Goal: Information Seeking & Learning: Learn about a topic

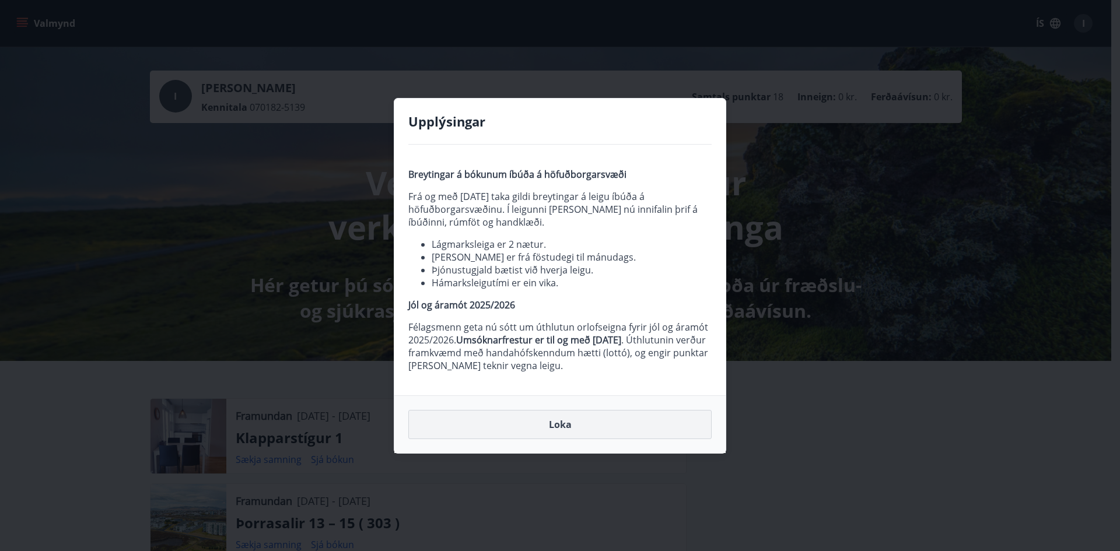
click at [585, 422] on button "Loka" at bounding box center [559, 424] width 303 height 29
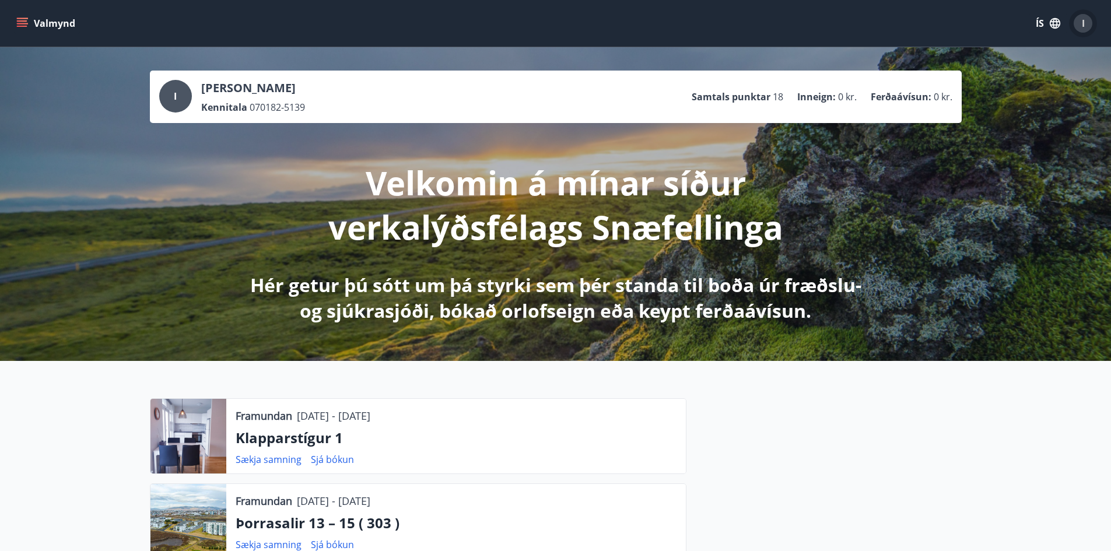
click at [1081, 31] on div "I" at bounding box center [1083, 23] width 19 height 19
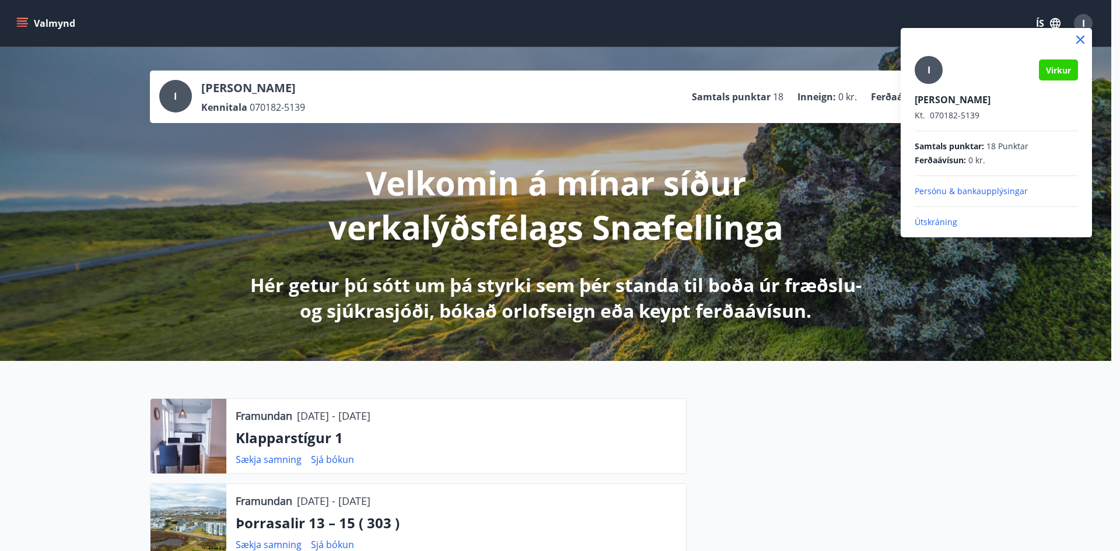
click at [954, 195] on p "Persónu & bankaupplýsingar" at bounding box center [996, 192] width 163 height 12
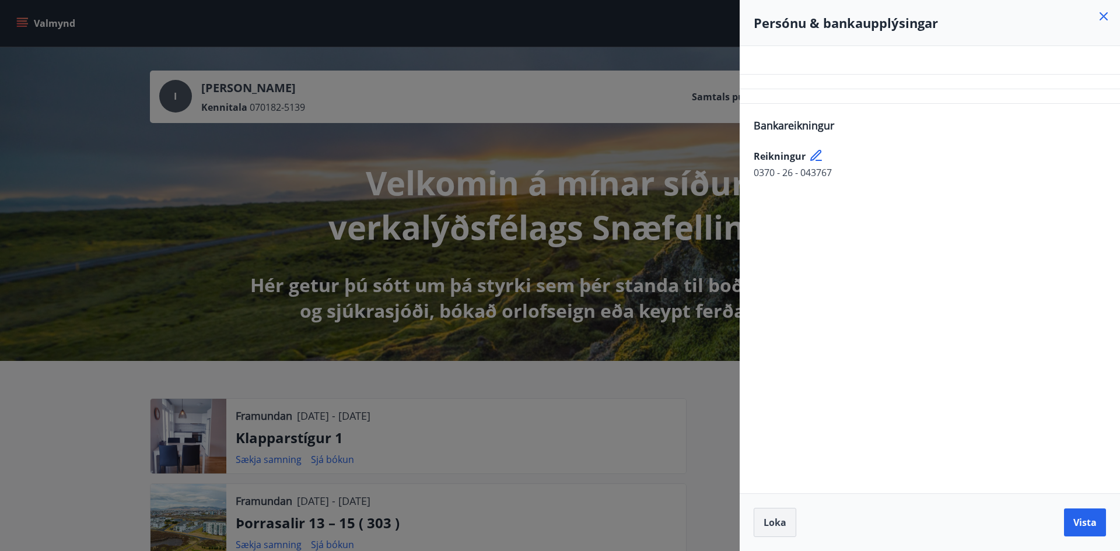
click at [772, 517] on span "Loka" at bounding box center [775, 522] width 23 height 13
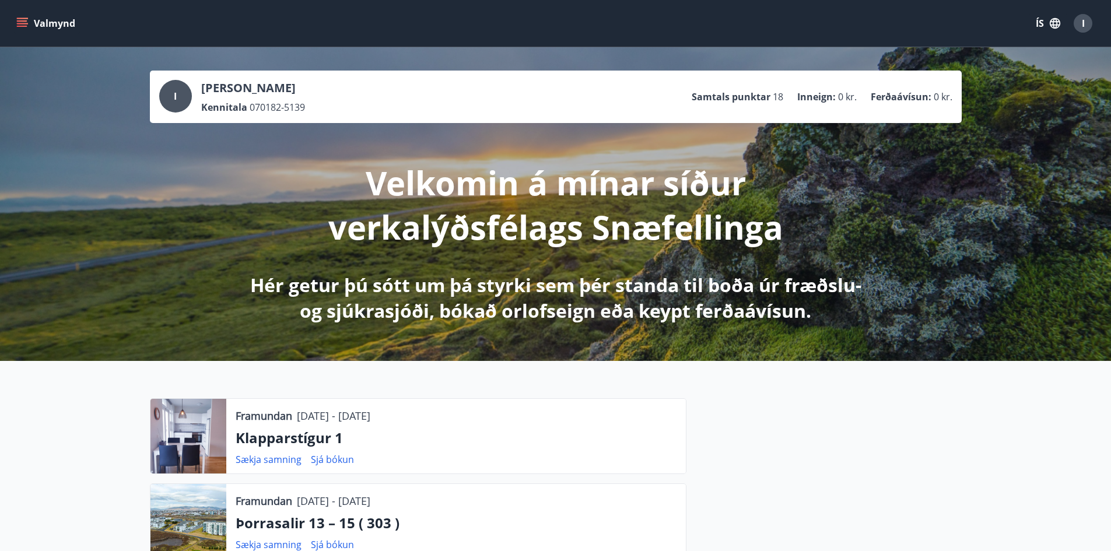
click at [1085, 21] on span "I" at bounding box center [1083, 23] width 3 height 13
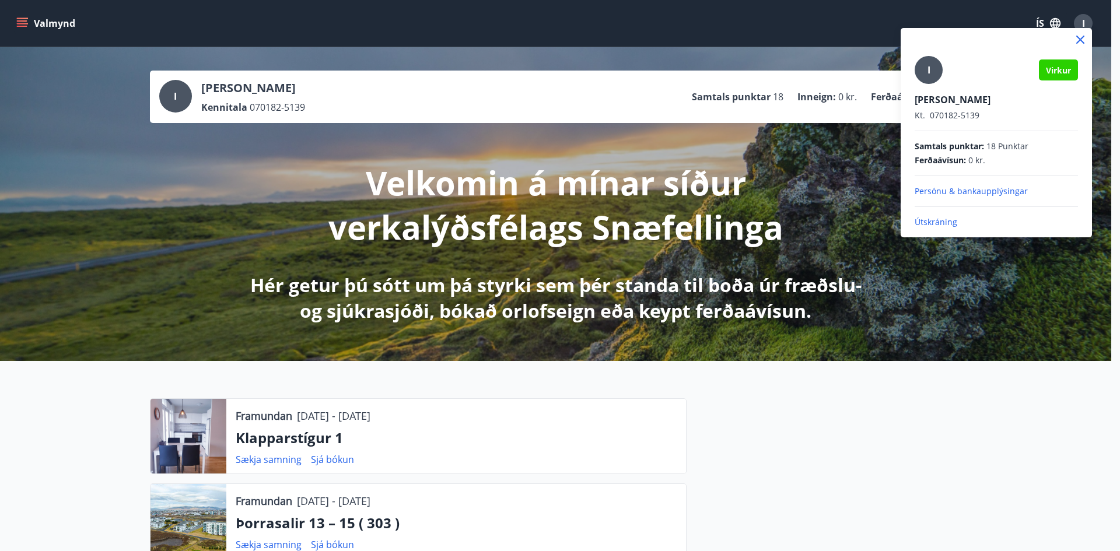
click at [946, 194] on p "Persónu & bankaupplýsingar" at bounding box center [996, 192] width 163 height 12
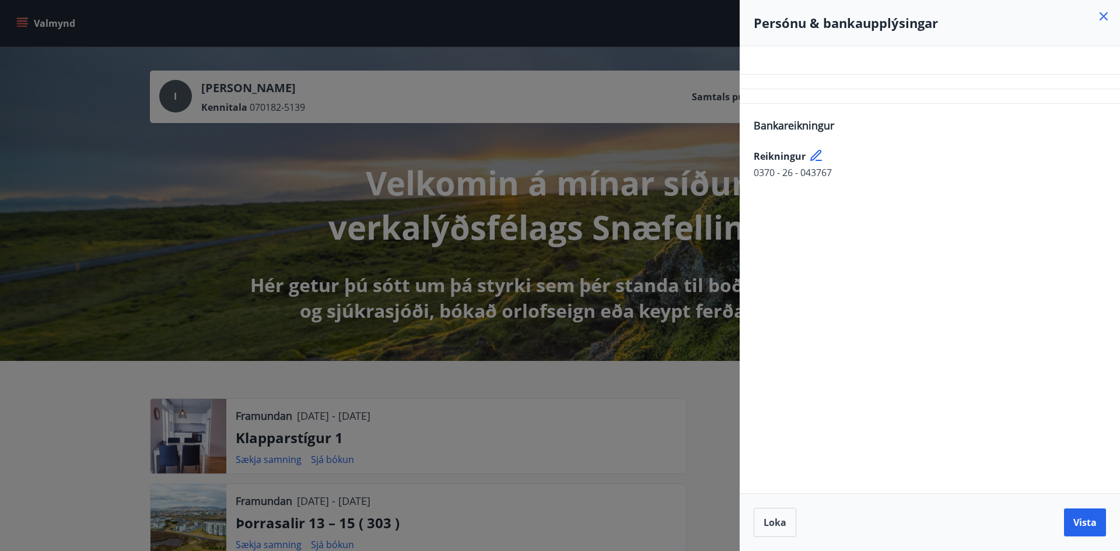
click at [1104, 16] on icon at bounding box center [1104, 16] width 8 height 8
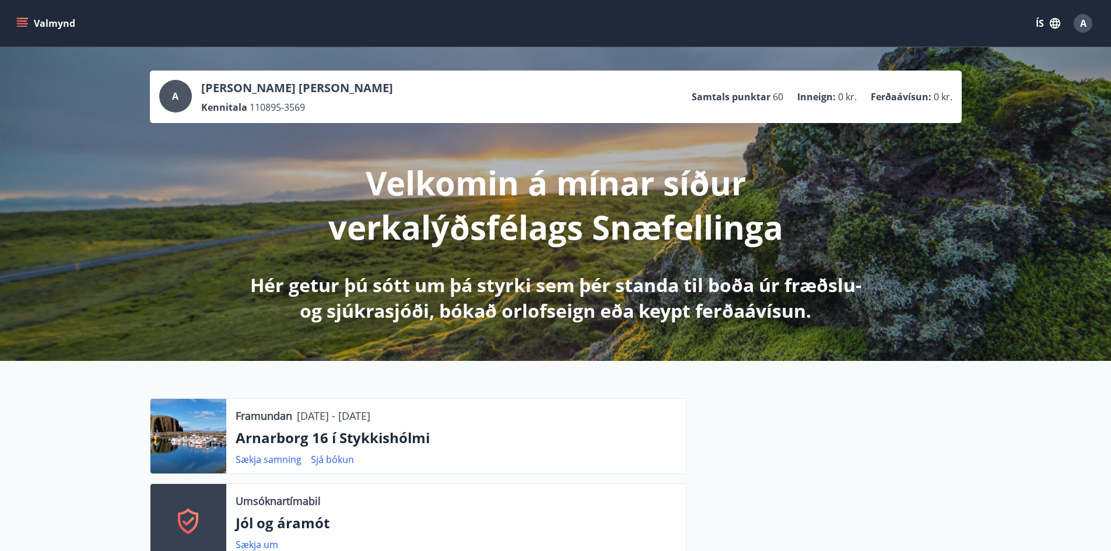
click at [1082, 27] on span "A" at bounding box center [1084, 23] width 6 height 13
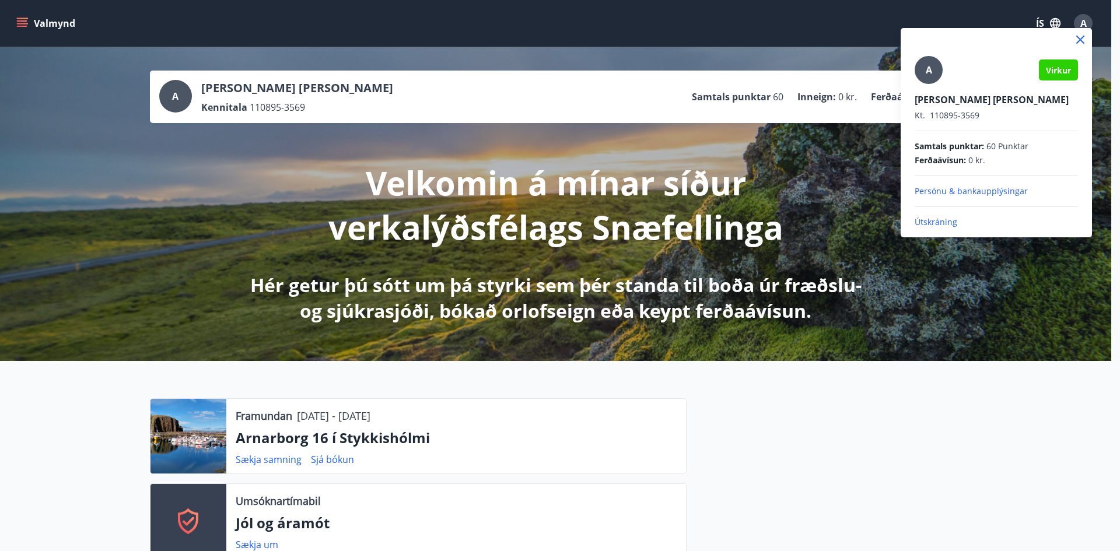
click at [955, 195] on p "Persónu & bankaupplýsingar" at bounding box center [996, 192] width 163 height 12
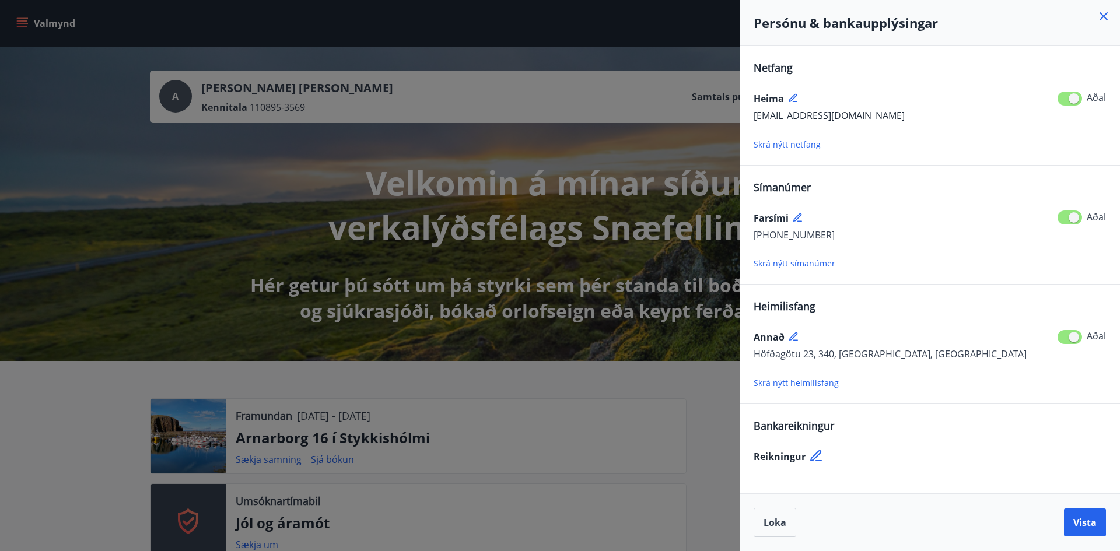
click at [809, 120] on span "agnieszka.jagoda9@gmail.com" at bounding box center [829, 115] width 151 height 13
click at [796, 99] on icon at bounding box center [794, 98] width 11 height 11
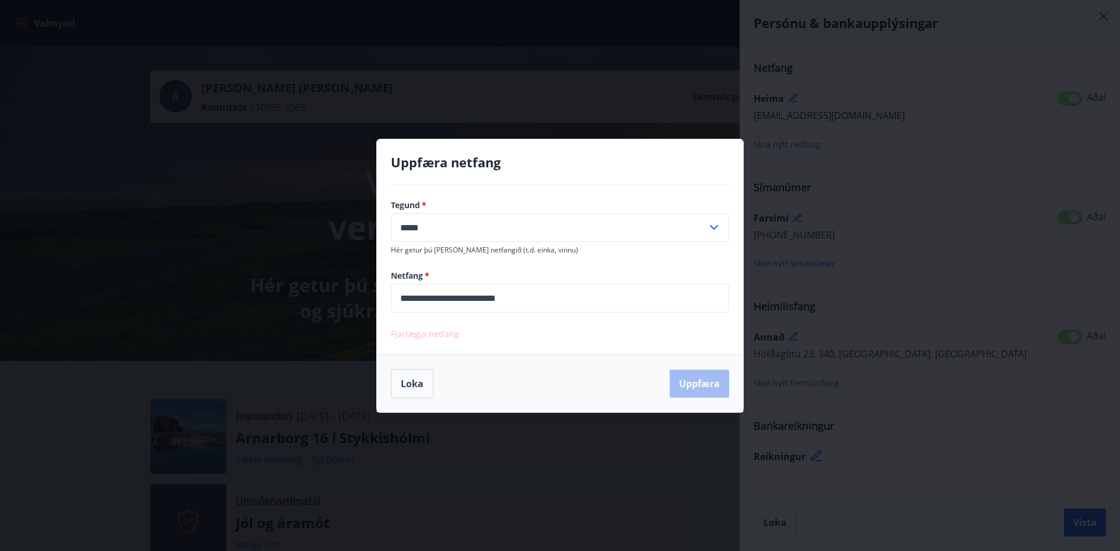
click at [445, 298] on input "**********" at bounding box center [560, 298] width 338 height 29
type input "**********"
click at [702, 380] on button "Uppfæra" at bounding box center [700, 384] width 60 height 28
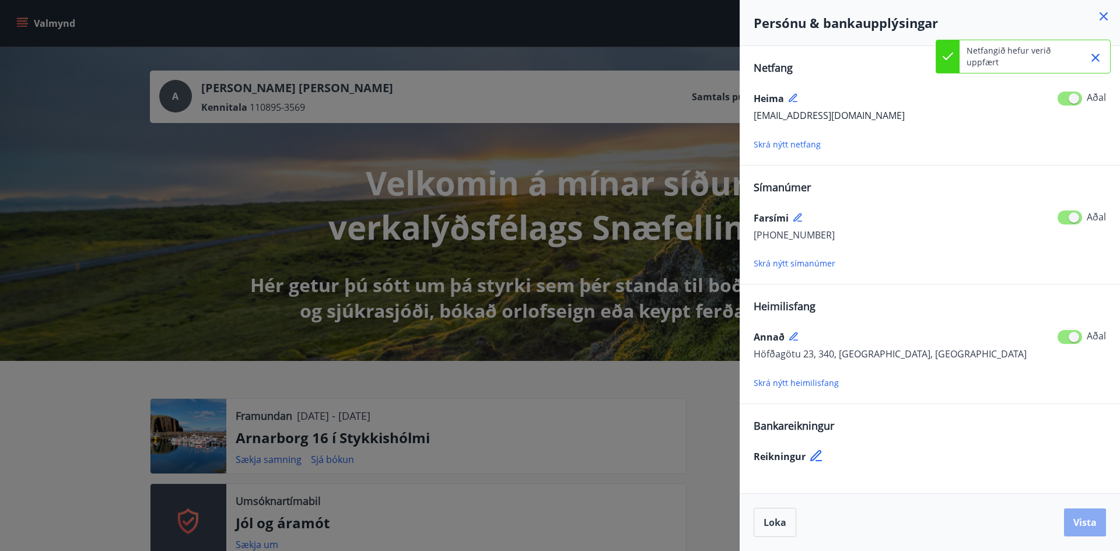
click at [1097, 528] on button "Vista" at bounding box center [1085, 523] width 42 height 28
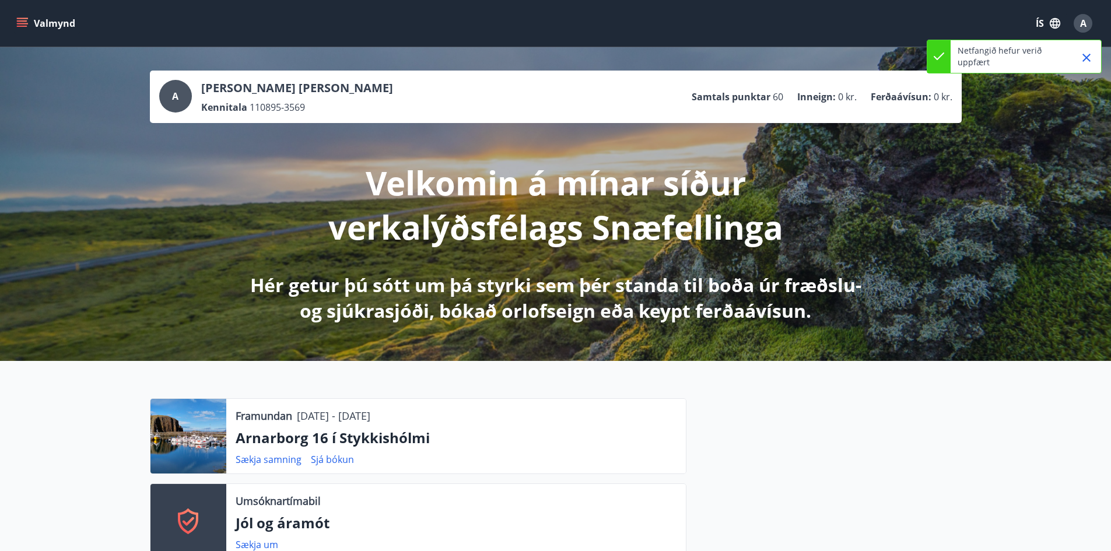
click at [1094, 15] on button "A" at bounding box center [1083, 23] width 28 height 28
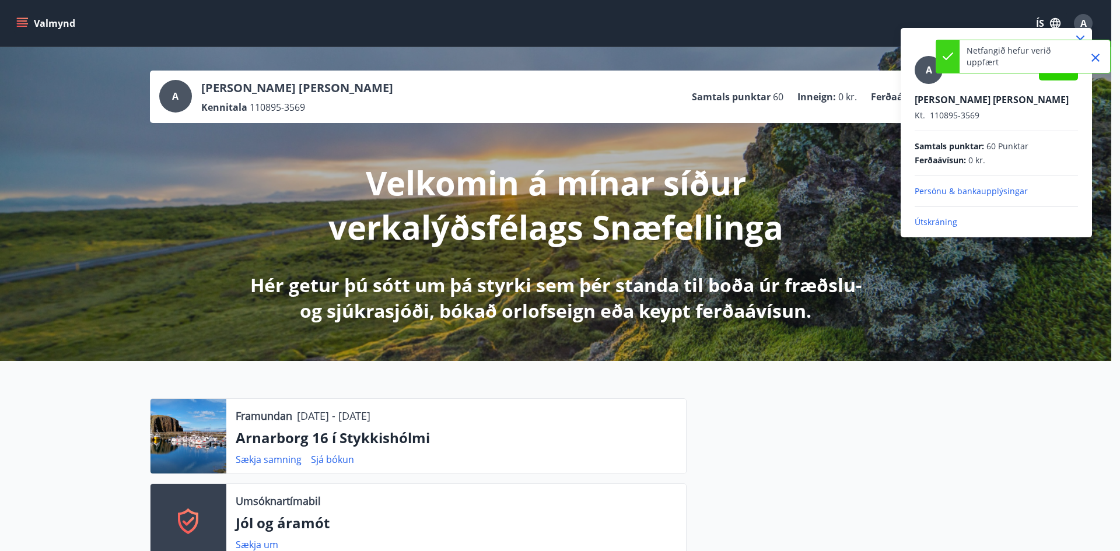
click at [1086, 20] on div at bounding box center [560, 275] width 1120 height 551
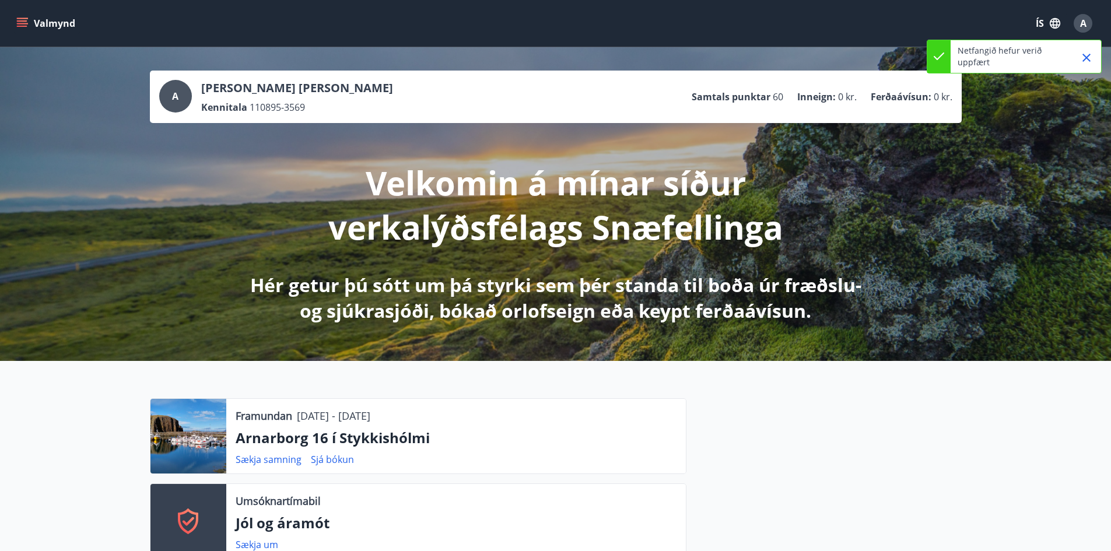
click at [1090, 27] on div "A" at bounding box center [1083, 23] width 19 height 19
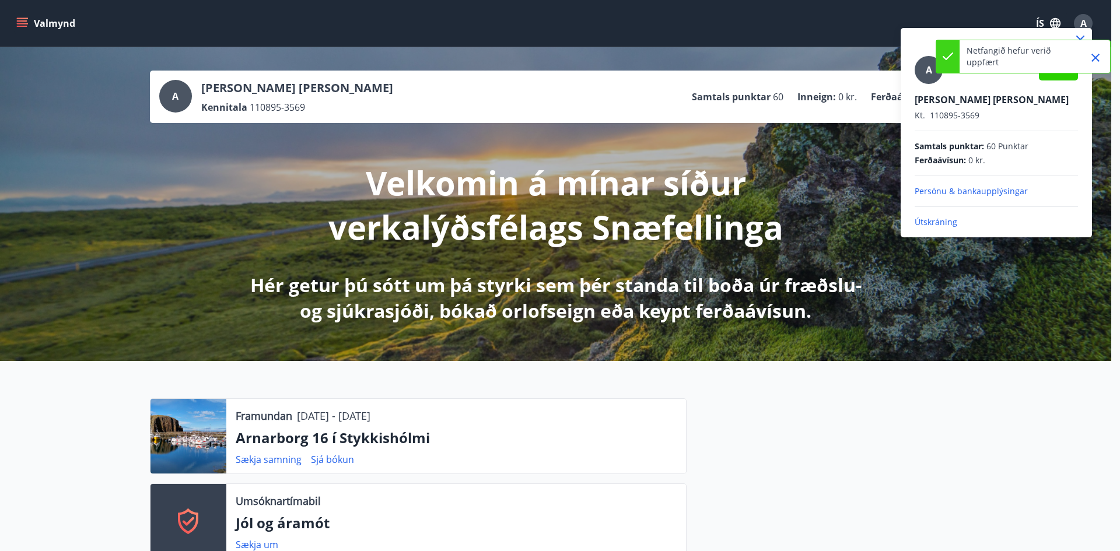
click at [926, 226] on p "Útskráning" at bounding box center [996, 222] width 163 height 12
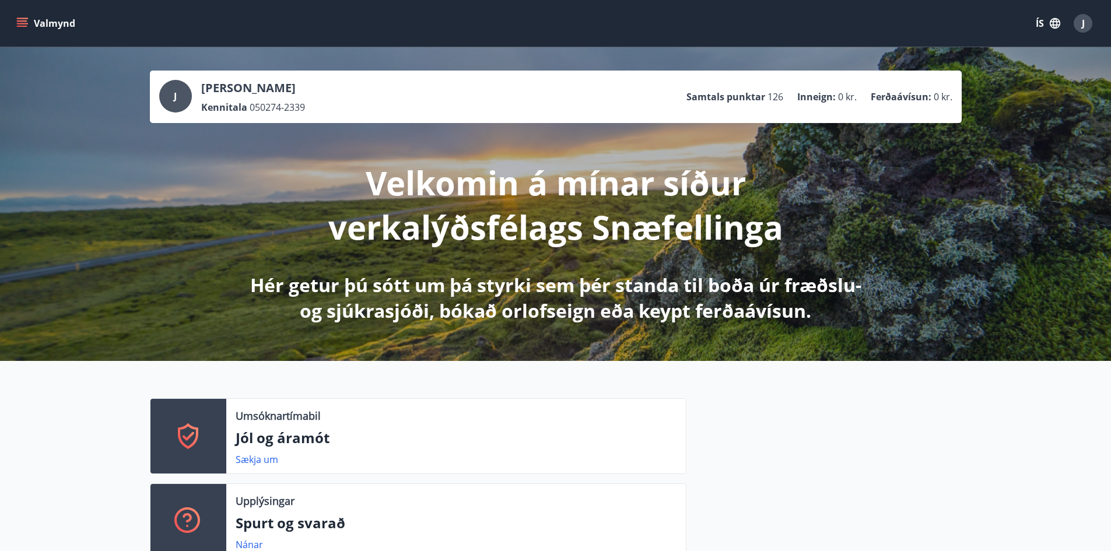
click at [1085, 18] on span "J" at bounding box center [1083, 23] width 3 height 13
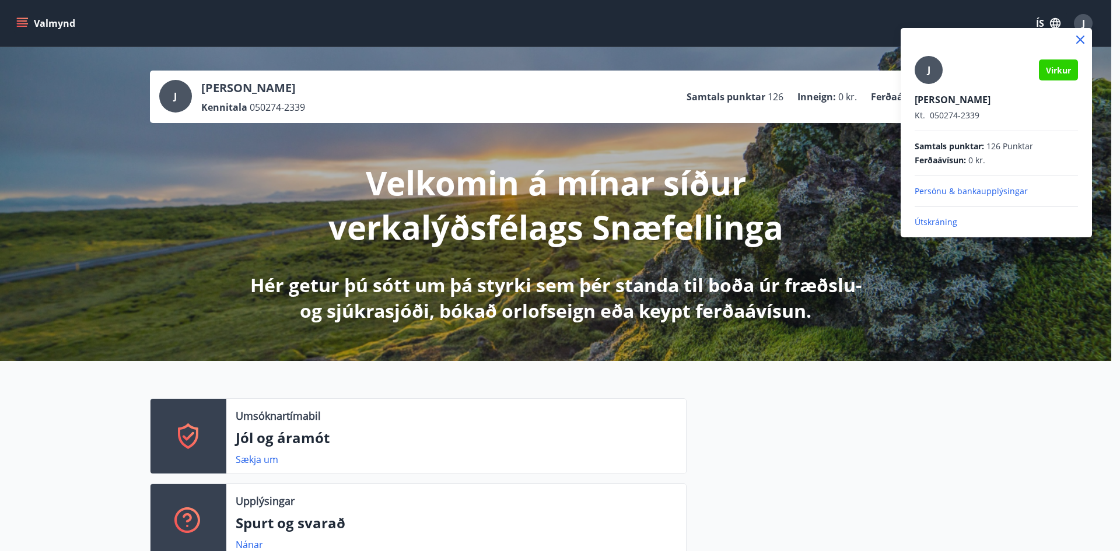
click at [921, 225] on p "Útskráning" at bounding box center [996, 222] width 163 height 12
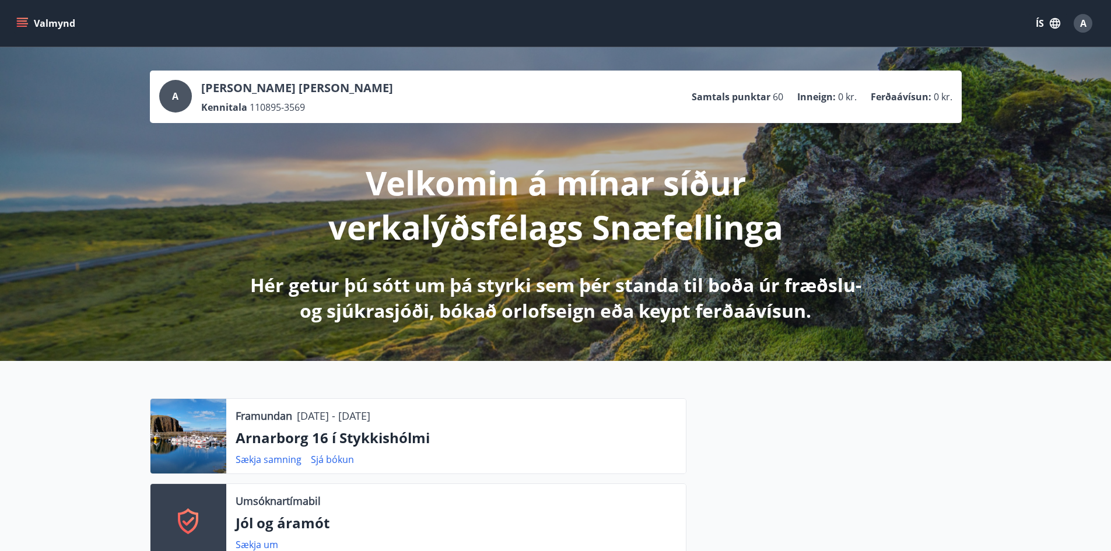
click at [1081, 28] on span "A" at bounding box center [1084, 23] width 6 height 13
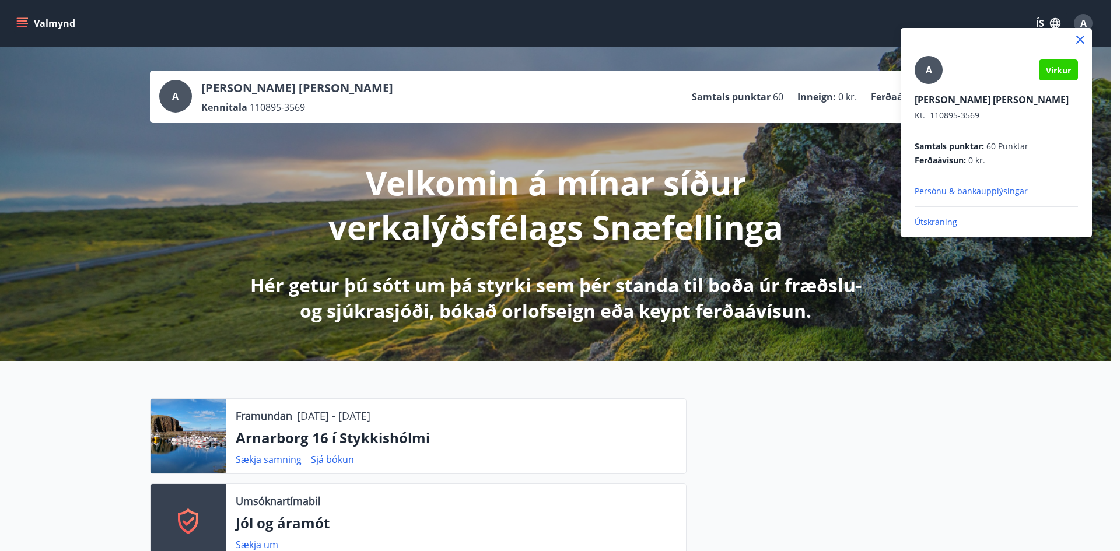
click at [947, 194] on p "Persónu & bankaupplýsingar" at bounding box center [996, 192] width 163 height 12
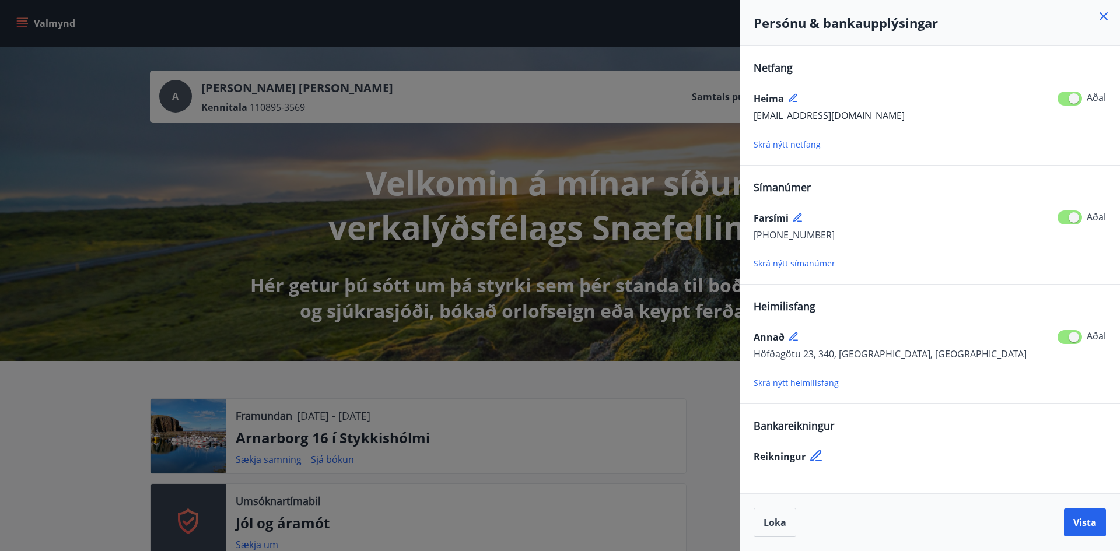
click at [791, 99] on icon at bounding box center [794, 98] width 11 height 11
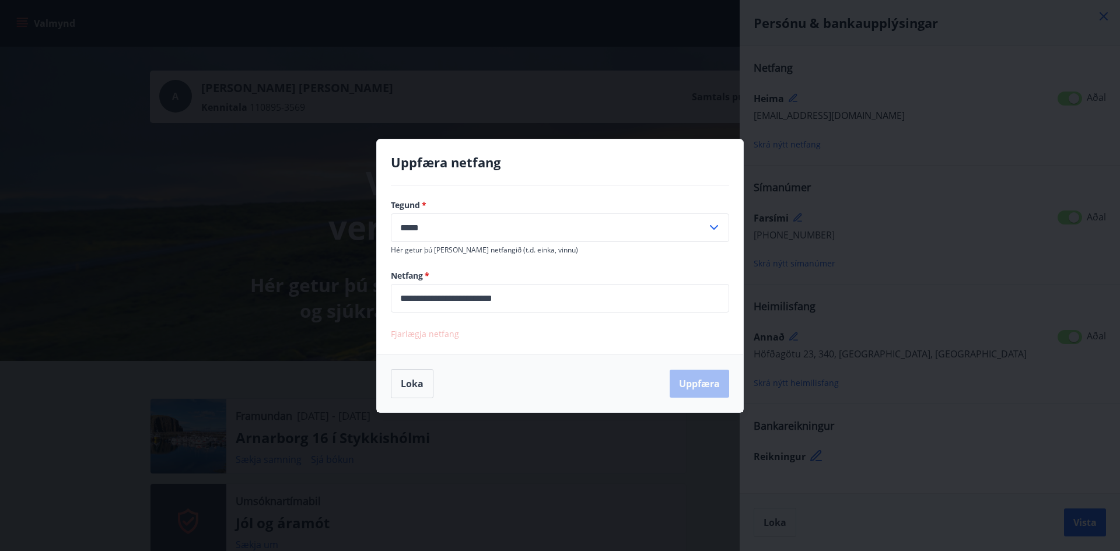
click at [716, 70] on div "**********" at bounding box center [560, 275] width 1120 height 551
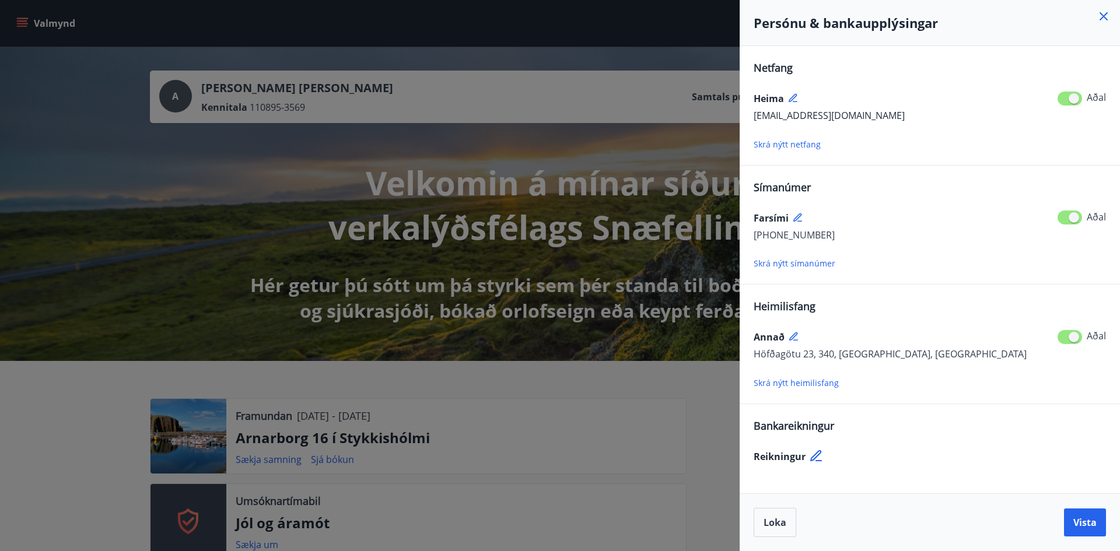
click at [1103, 18] on icon at bounding box center [1104, 16] width 14 height 14
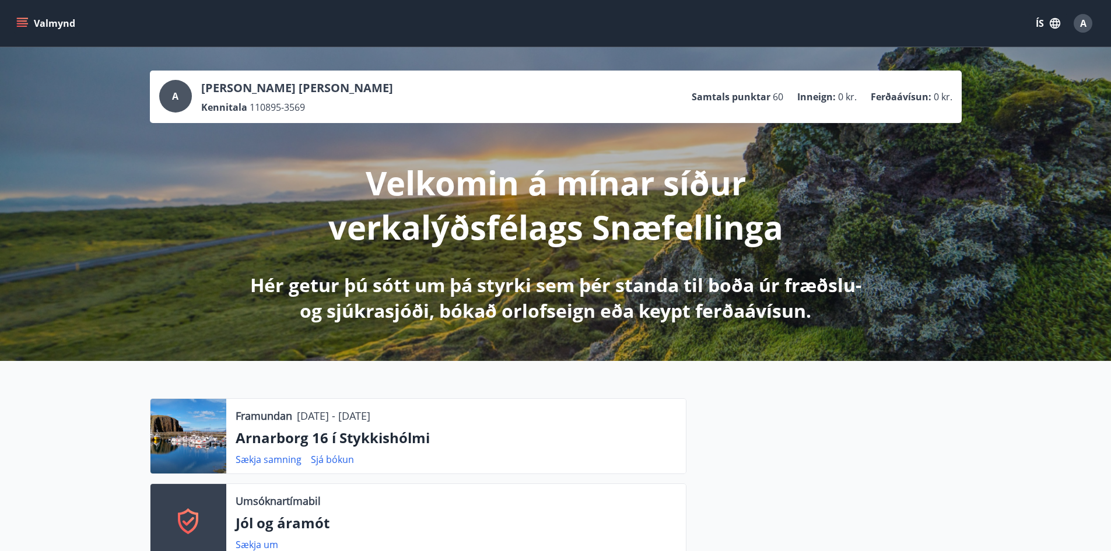
click at [1082, 18] on span "A" at bounding box center [1084, 23] width 6 height 13
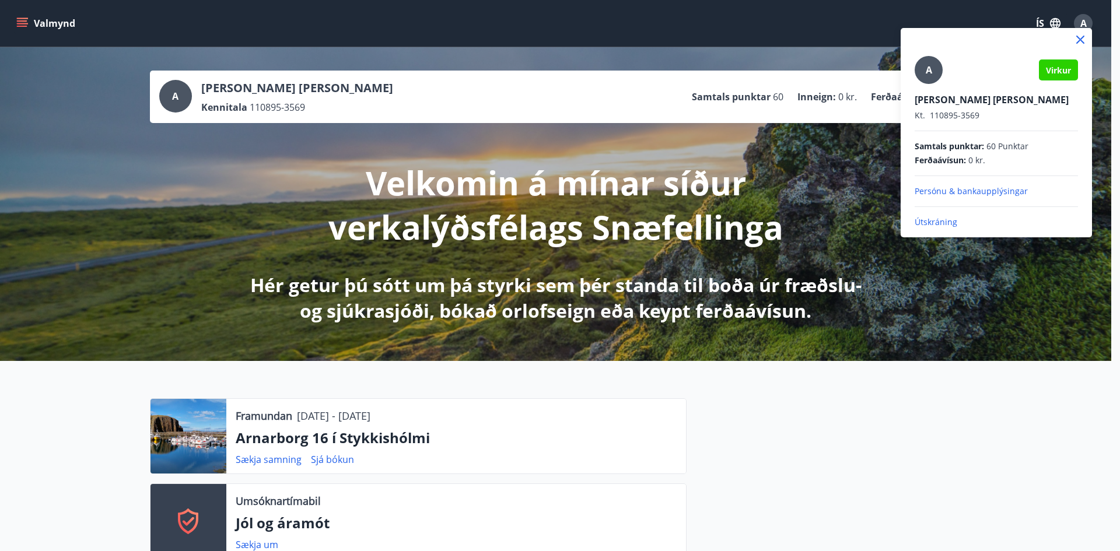
click at [929, 223] on p "Útskráning" at bounding box center [996, 222] width 163 height 12
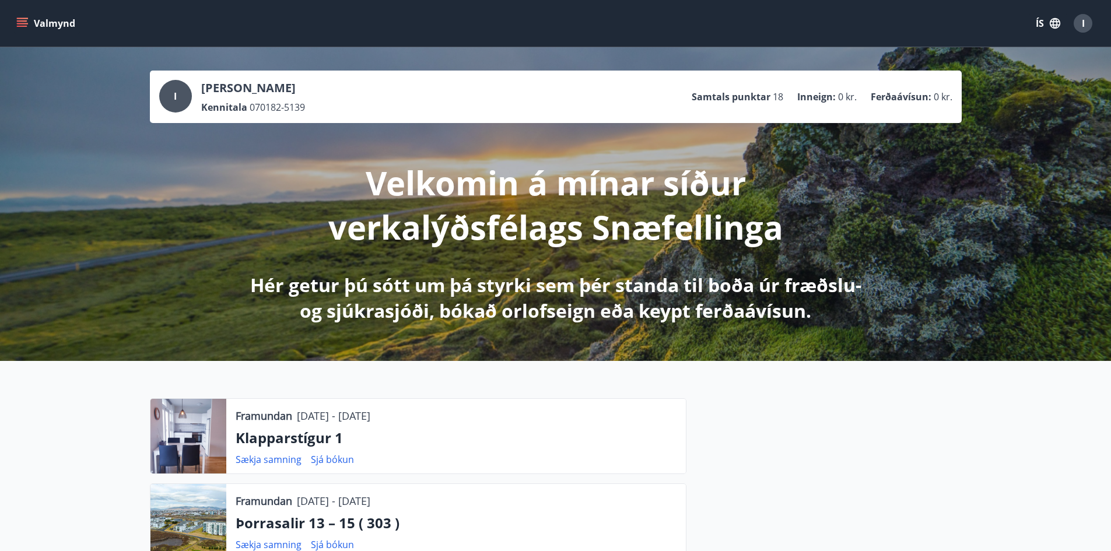
click at [25, 25] on icon "menu" at bounding box center [22, 24] width 12 height 12
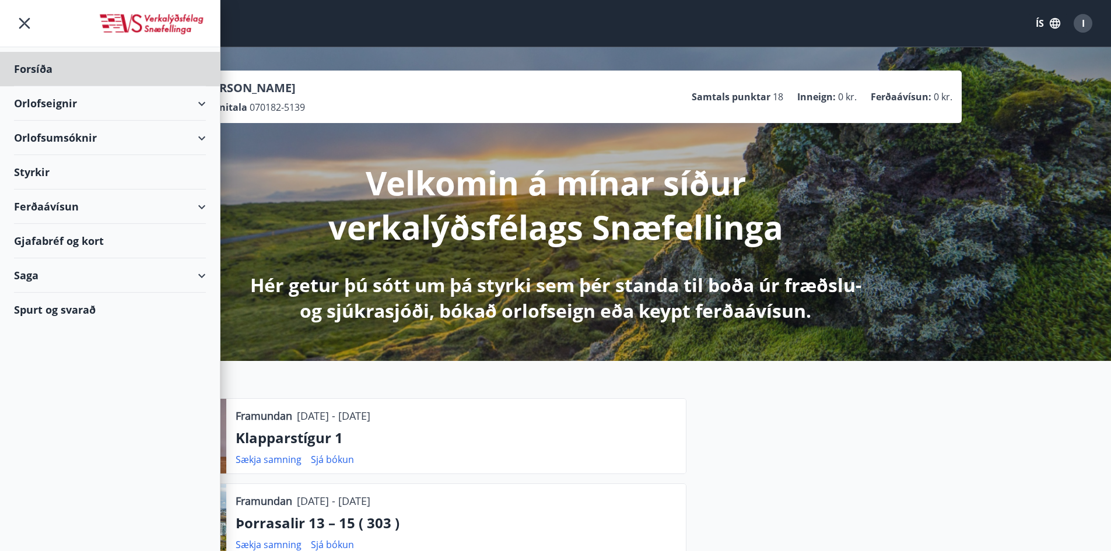
click at [73, 166] on div "Styrkir" at bounding box center [110, 172] width 192 height 34
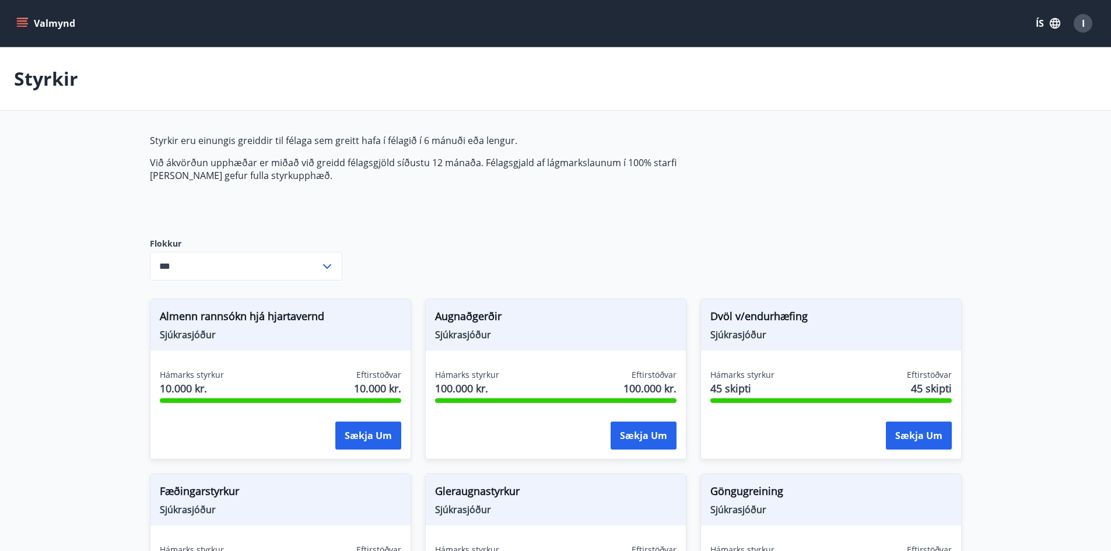
click at [319, 272] on input "***" at bounding box center [235, 266] width 170 height 29
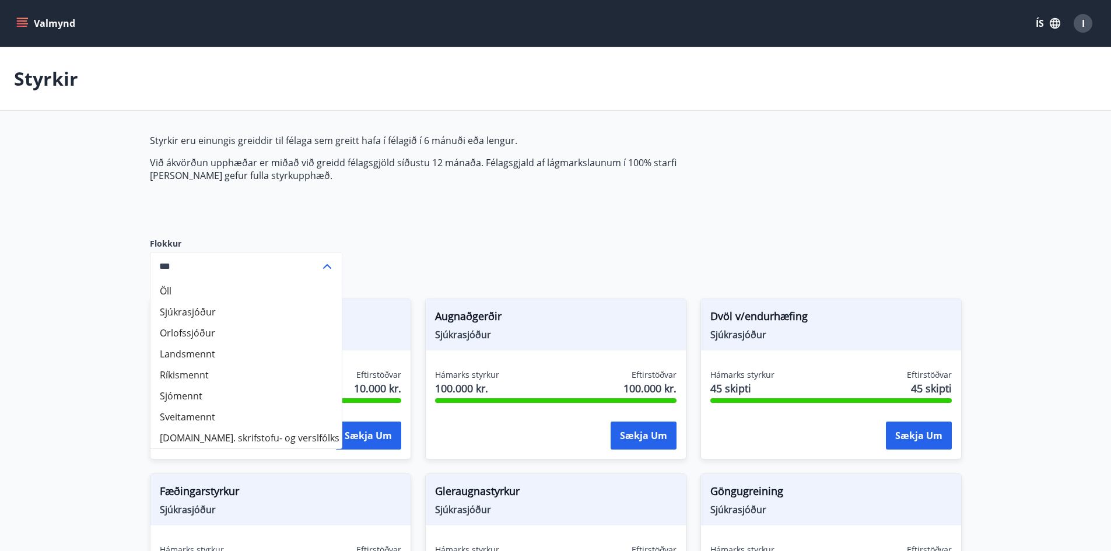
click at [255, 350] on li "Landsmennt" at bounding box center [246, 354] width 191 height 21
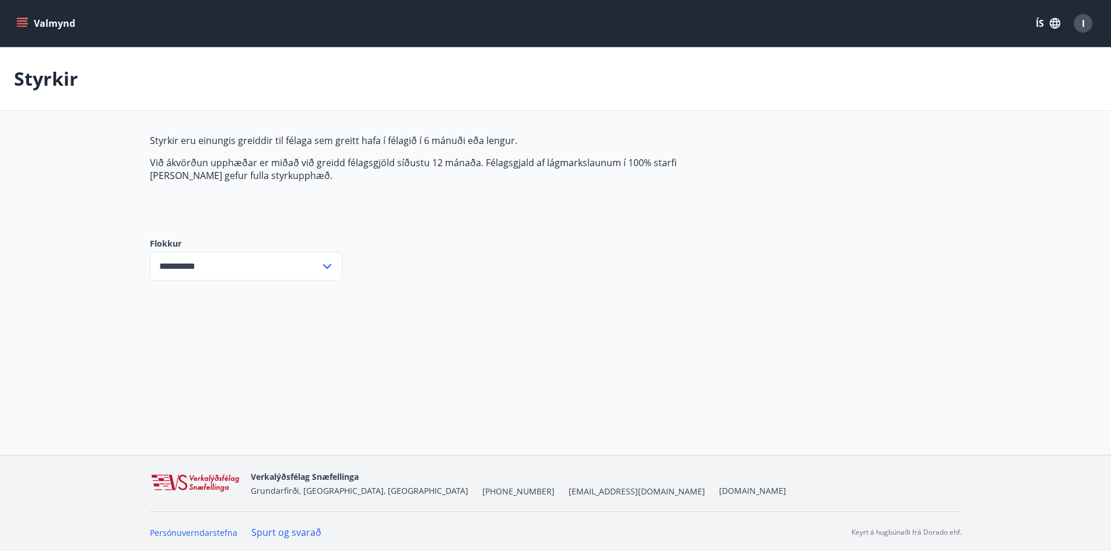
click at [321, 268] on icon at bounding box center [327, 267] width 14 height 14
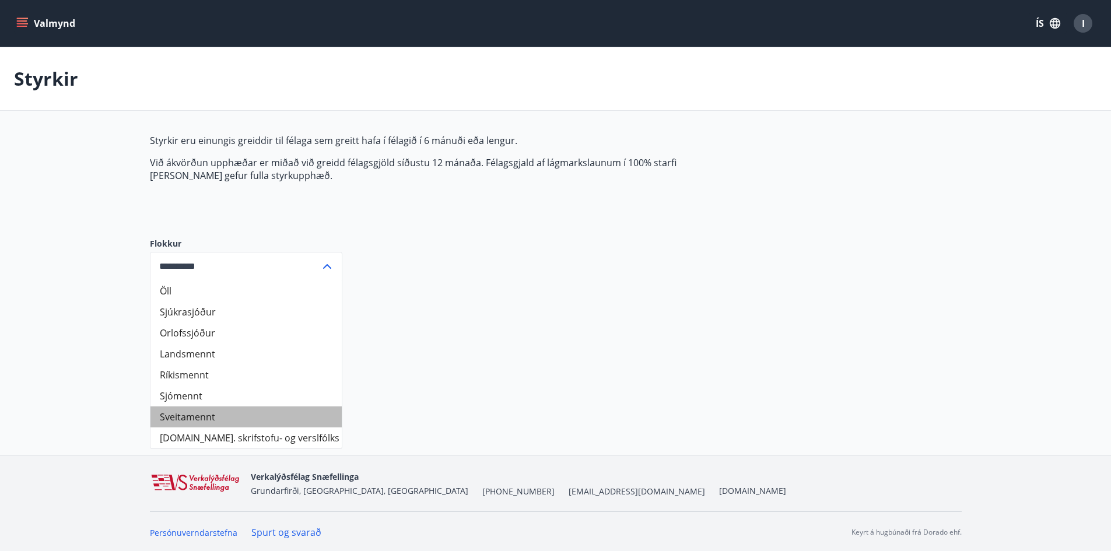
click at [197, 417] on li "Sveitamennt" at bounding box center [246, 417] width 191 height 21
type input "**********"
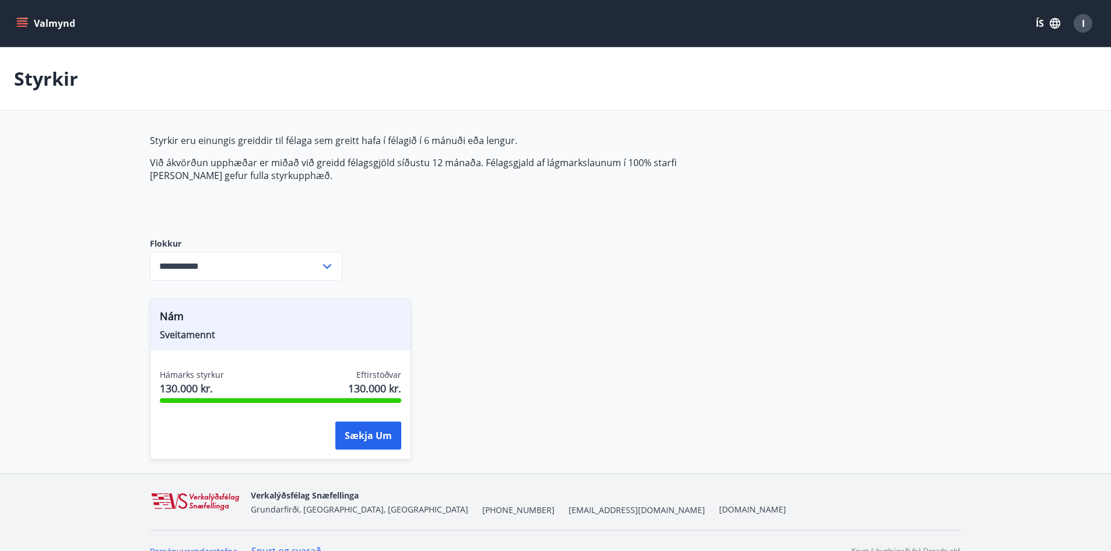
click at [327, 268] on icon at bounding box center [327, 266] width 8 height 5
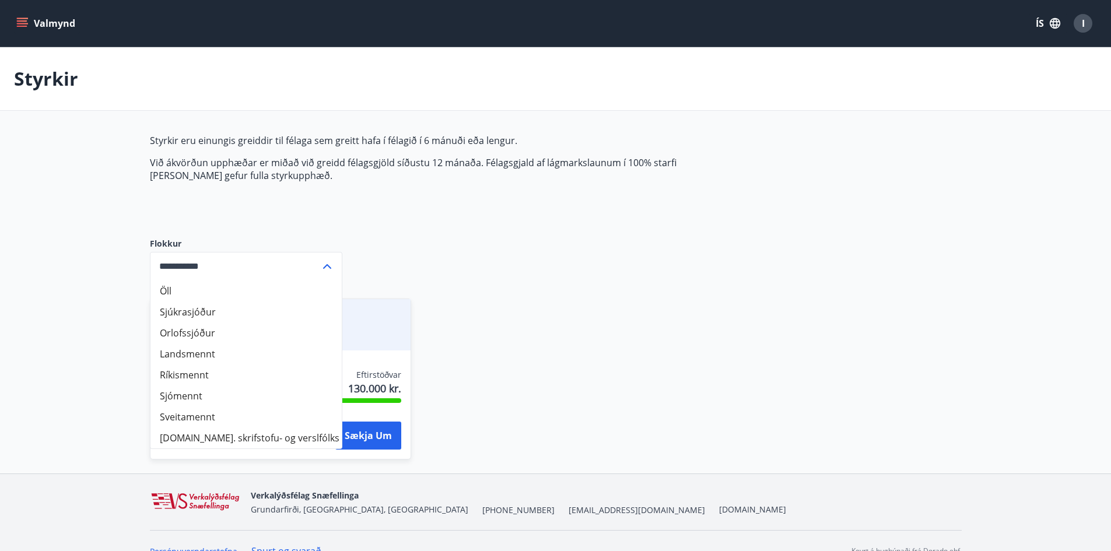
click at [333, 264] on icon at bounding box center [327, 267] width 14 height 14
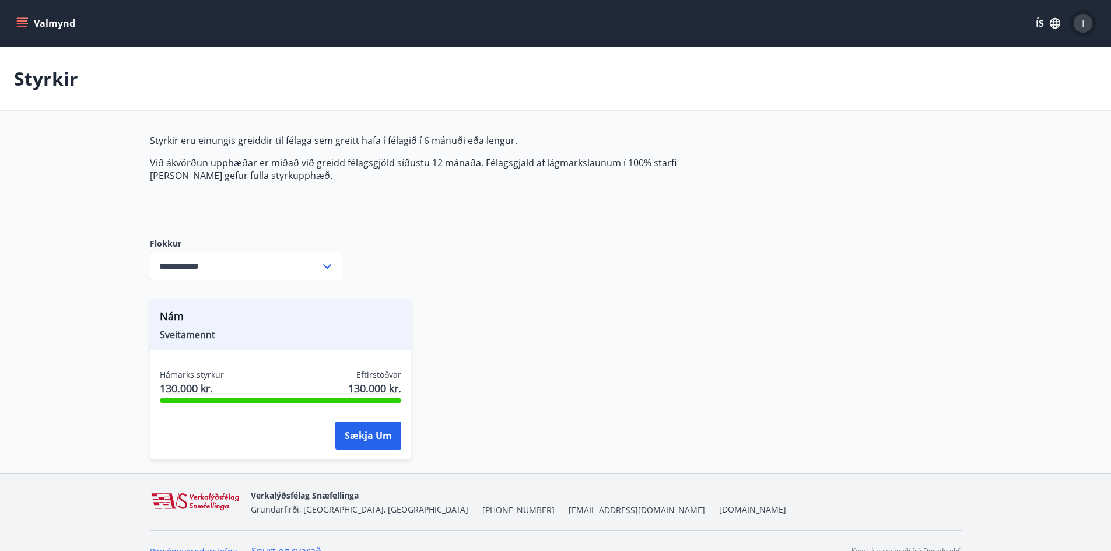
click at [1087, 30] on div "I" at bounding box center [1083, 23] width 19 height 19
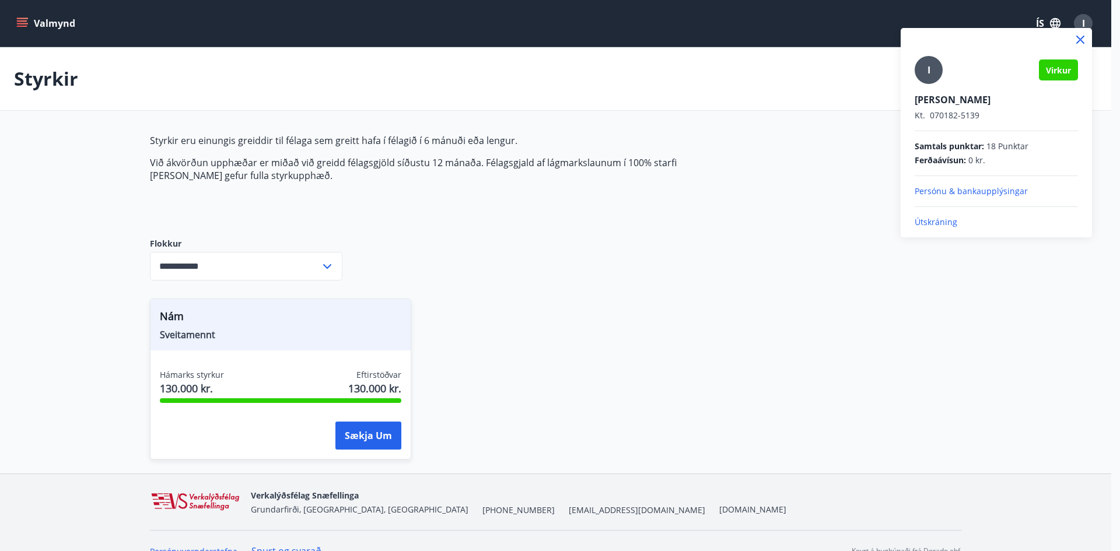
click at [925, 239] on div at bounding box center [560, 275] width 1120 height 551
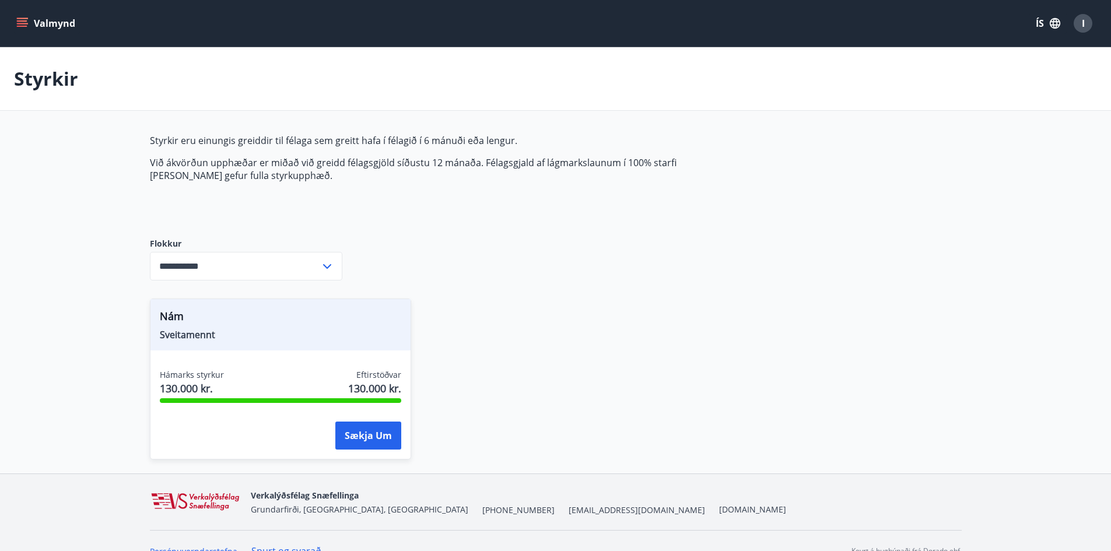
click at [931, 224] on div "**********" at bounding box center [556, 304] width 812 height 340
click at [1079, 27] on div "I" at bounding box center [1083, 23] width 19 height 19
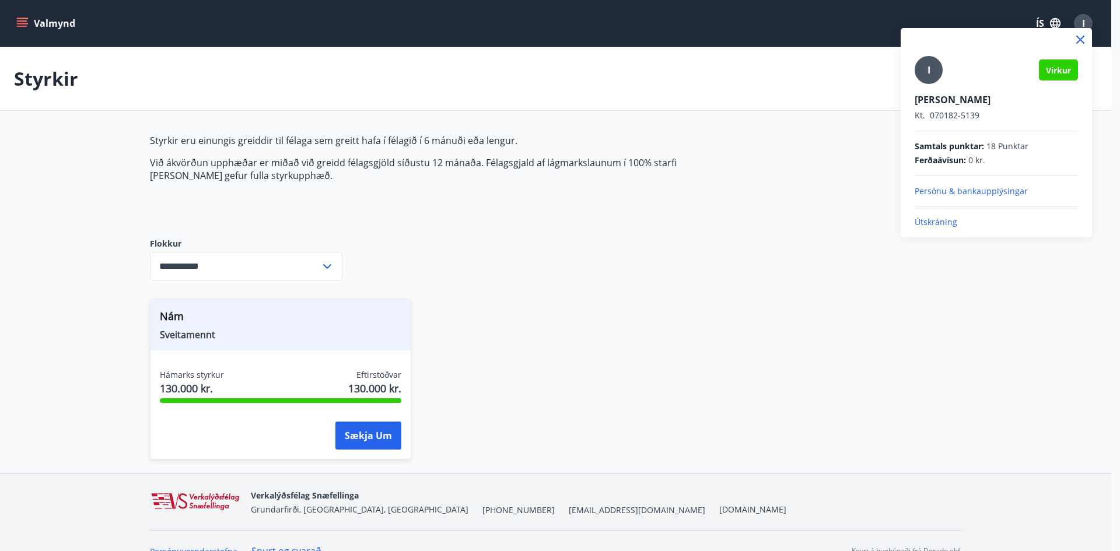
click at [936, 219] on p "Útskráning" at bounding box center [996, 222] width 163 height 12
drag, startPoint x: 933, startPoint y: 226, endPoint x: 920, endPoint y: 229, distance: 13.3
click at [929, 226] on p "Útskráning" at bounding box center [996, 222] width 163 height 12
click at [936, 222] on p "Útskráning" at bounding box center [996, 222] width 163 height 12
click at [932, 227] on p "Útskráning" at bounding box center [996, 222] width 163 height 12
